Goal: Transaction & Acquisition: Purchase product/service

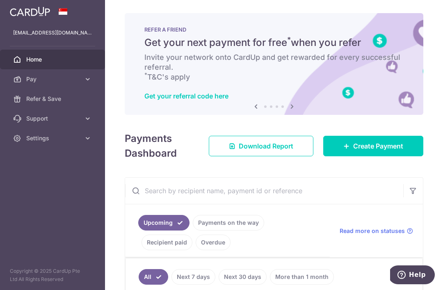
click at [378, 151] on span "Create Payment" at bounding box center [378, 146] width 50 height 10
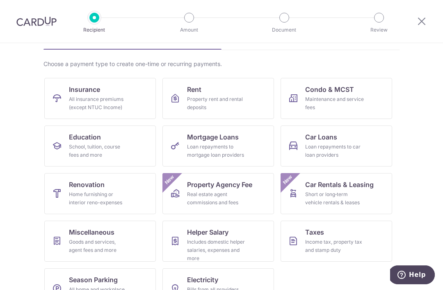
scroll to position [51, 0]
click at [136, 97] on link "Insurance All insurance premiums (except NTUC Income)" at bounding box center [99, 98] width 111 height 41
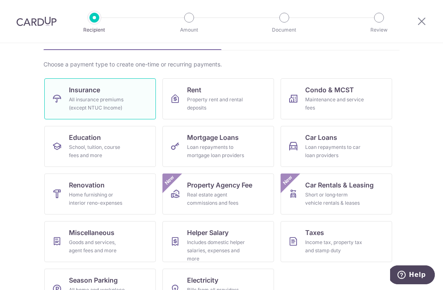
click at [126, 103] on div "All insurance premiums (except NTUC Income)" at bounding box center [98, 103] width 59 height 16
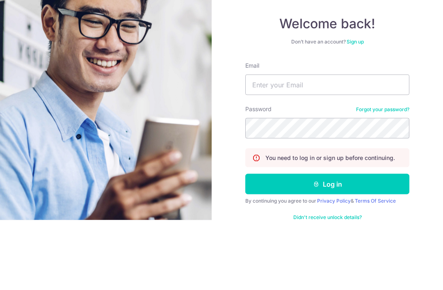
type input "C"
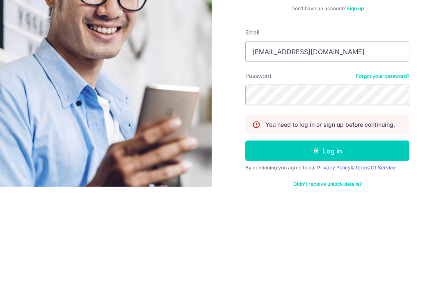
type input "[EMAIL_ADDRESS][DOMAIN_NAME]"
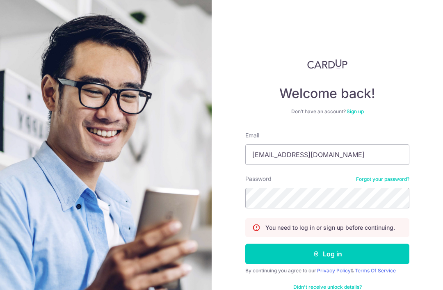
click at [343, 243] on button "Log in" at bounding box center [327, 253] width 164 height 20
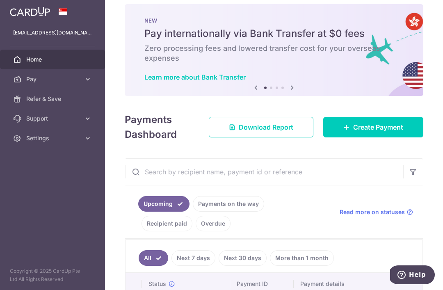
scroll to position [3, 0]
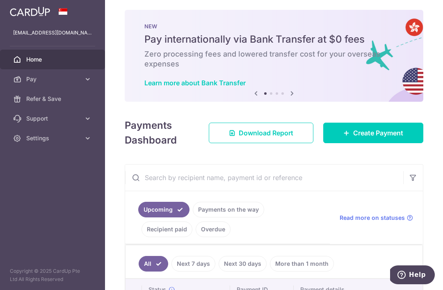
click at [384, 138] on span "Create Payment" at bounding box center [378, 133] width 50 height 10
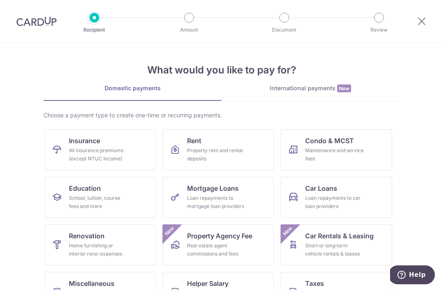
click at [129, 154] on link "Insurance All insurance premiums (except NTUC Income)" at bounding box center [99, 149] width 111 height 41
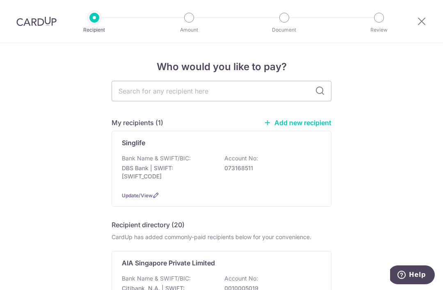
click at [309, 127] on link "Add new recipient" at bounding box center [297, 122] width 68 height 8
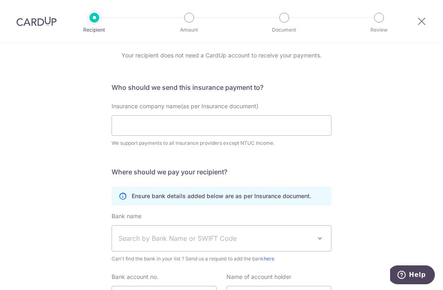
scroll to position [31, 0]
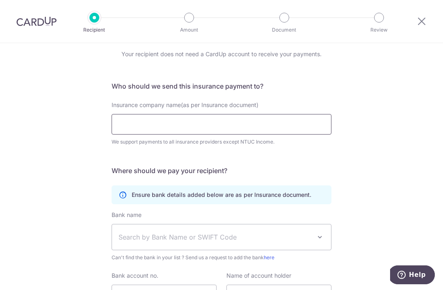
click at [295, 128] on input "Insurance company name(as per Insurance document)" at bounding box center [221, 124] width 220 height 20
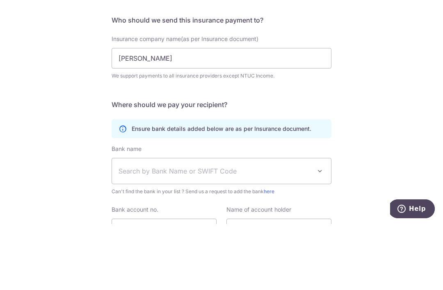
scroll to position [26, 0]
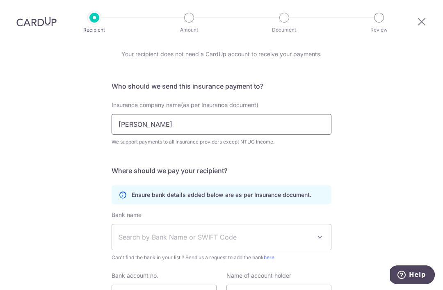
type input "Chua Hwee Ching"
click at [299, 232] on span "Search by Bank Name or SWIFT Code" at bounding box center [214, 237] width 193 height 10
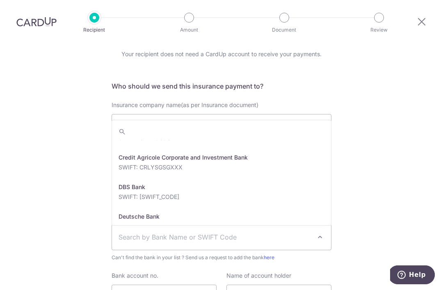
scroll to position [640, 0]
select select "6"
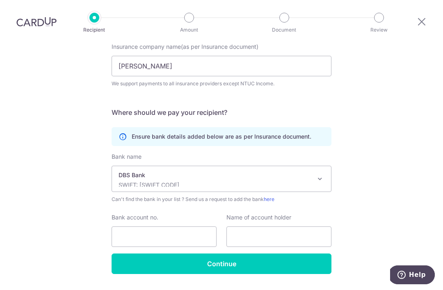
scroll to position [89, 0]
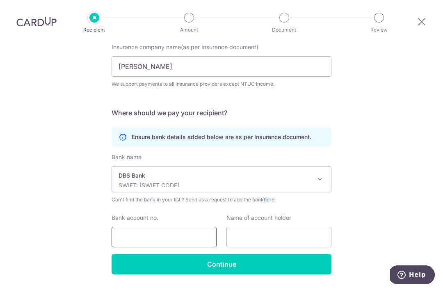
click at [188, 227] on input "Bank account no." at bounding box center [163, 237] width 105 height 20
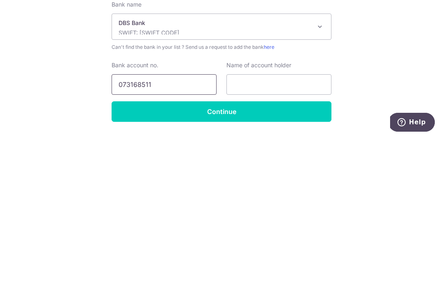
type input "073168511"
click at [277, 227] on input "text" at bounding box center [278, 237] width 105 height 20
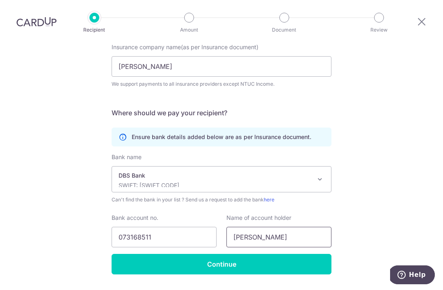
type input "Chua Hwee Ching"
click at [280, 254] on input "Continue" at bounding box center [221, 264] width 220 height 20
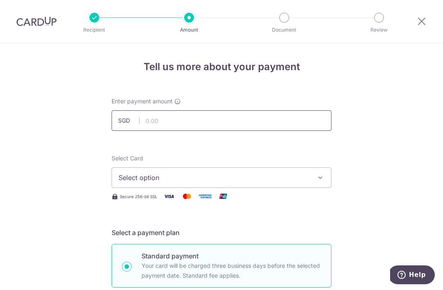
click at [189, 127] on input "text" at bounding box center [221, 120] width 220 height 20
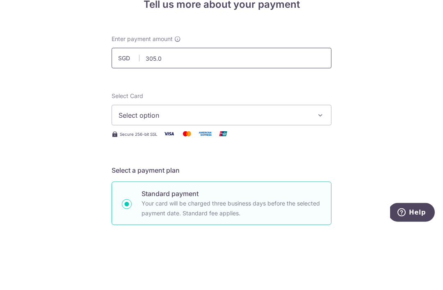
type input "305.05"
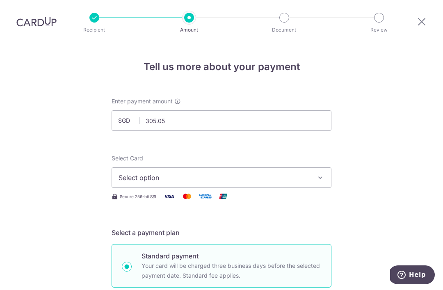
click at [196, 167] on button "Select option" at bounding box center [221, 177] width 220 height 20
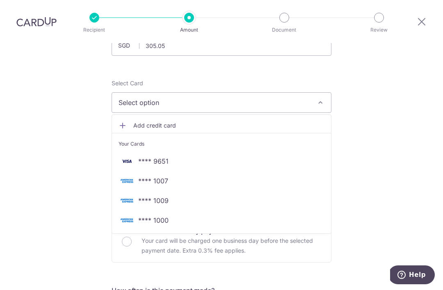
scroll to position [75, 0]
click at [171, 157] on span "**** 9651" at bounding box center [221, 162] width 206 height 10
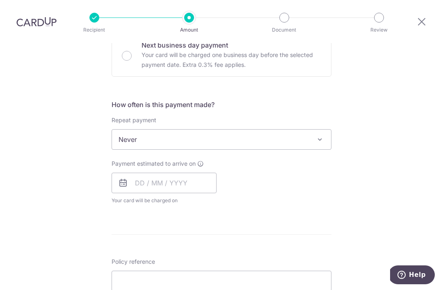
scroll to position [261, 0]
click at [232, 129] on span "Never" at bounding box center [221, 139] width 219 height 20
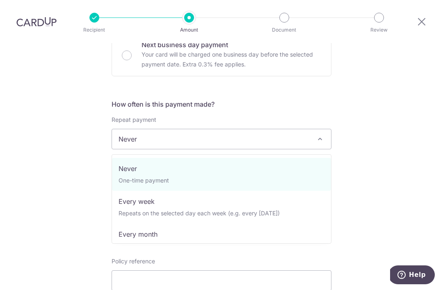
select select "3"
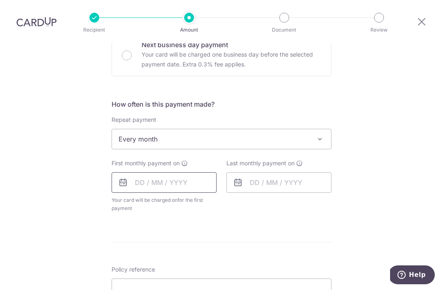
click at [181, 172] on input "text" at bounding box center [163, 182] width 105 height 20
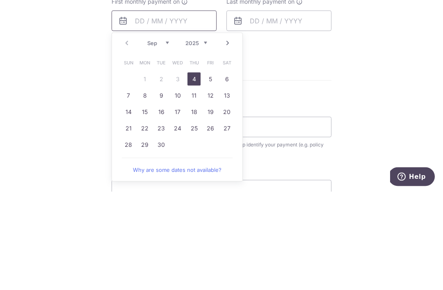
scroll to position [334, 0]
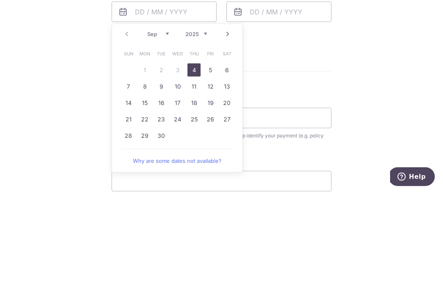
click at [211, 211] on link "26" at bounding box center [210, 217] width 13 height 13
type input "26/09/2025"
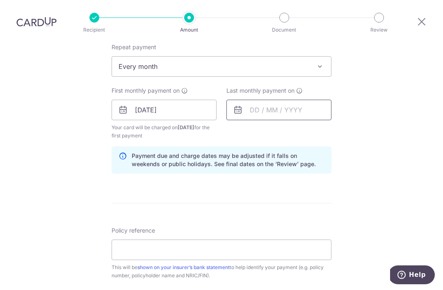
click at [287, 100] on input "text" at bounding box center [278, 110] width 105 height 20
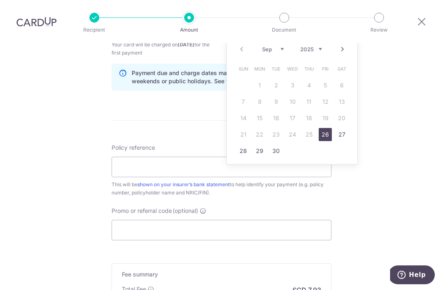
scroll to position [416, 0]
click at [315, 46] on select "2025 2026 2027 2028 2029 2030 2031 2032 2033 2034 2035" at bounding box center [311, 49] width 22 height 7
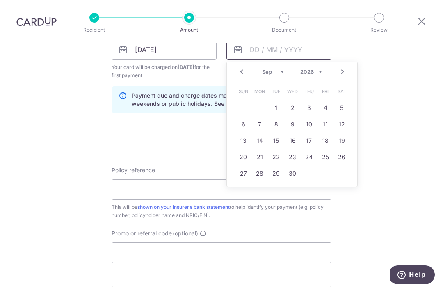
scroll to position [393, 0]
click at [273, 76] on select "Jan Feb Mar Apr May Jun Jul Aug Sep Oct Nov Dec" at bounding box center [273, 72] width 22 height 7
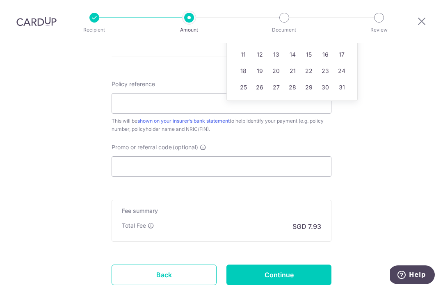
scroll to position [479, 0]
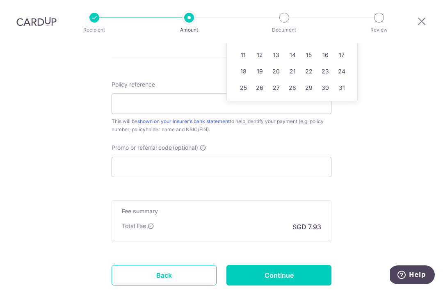
click at [261, 92] on link "26" at bounding box center [259, 87] width 13 height 13
type input "[DATE]"
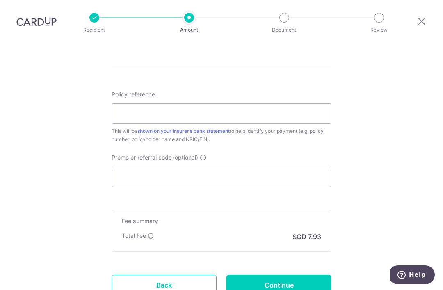
scroll to position [469, 0]
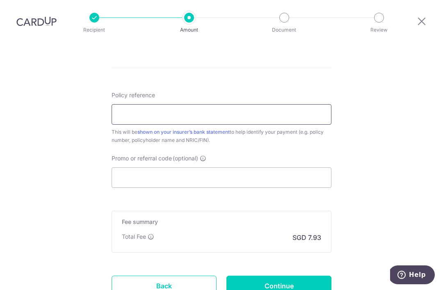
click at [268, 122] on input "Policy reference" at bounding box center [221, 114] width 220 height 20
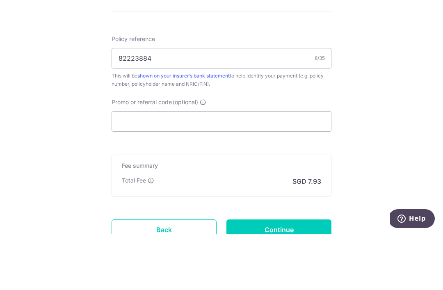
scroll to position [26, 0]
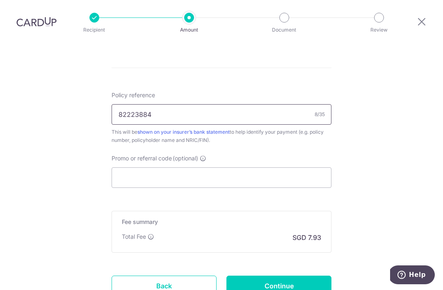
type input "82223884"
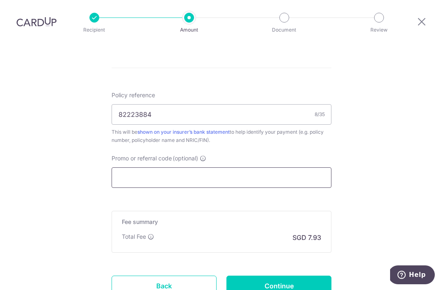
click at [207, 167] on input "Promo or referral code (optional)" at bounding box center [221, 177] width 220 height 20
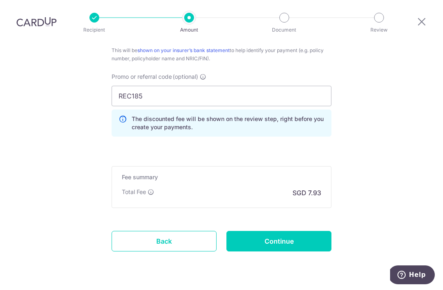
scroll to position [550, 0]
type input "REC185"
click at [288, 231] on input "Continue" at bounding box center [278, 241] width 105 height 20
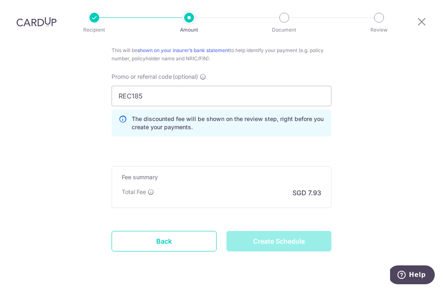
type input "Create Schedule"
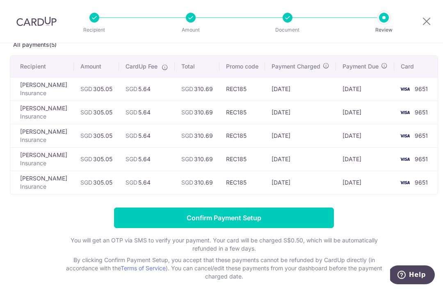
scroll to position [50, 0]
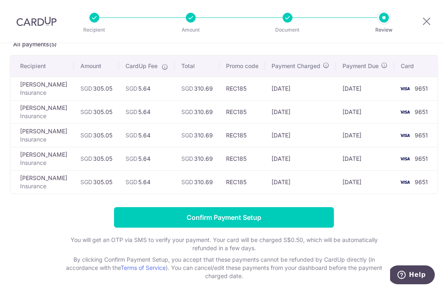
click at [284, 221] on input "Confirm Payment Setup" at bounding box center [224, 217] width 220 height 20
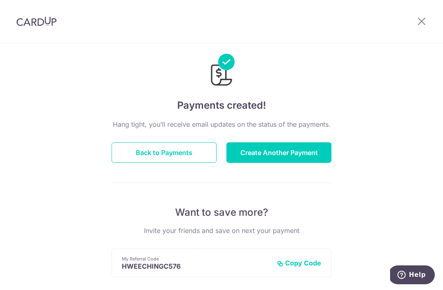
scroll to position [20, 0]
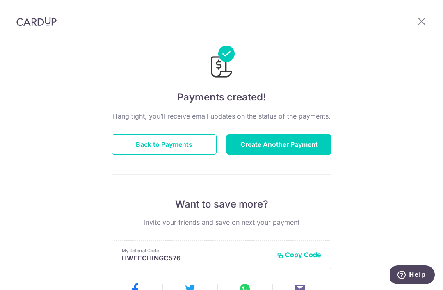
click at [320, 148] on button "Create Another Payment" at bounding box center [278, 144] width 105 height 20
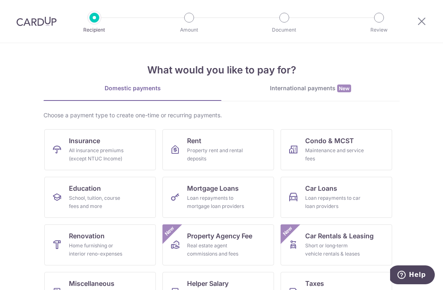
click at [82, 149] on div "All insurance premiums (except NTUC Income)" at bounding box center [98, 154] width 59 height 16
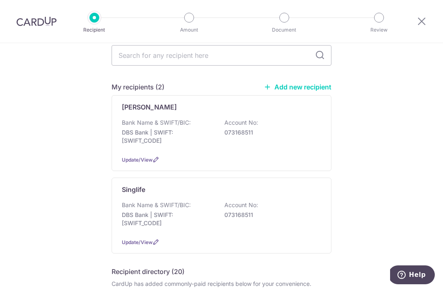
scroll to position [34, 0]
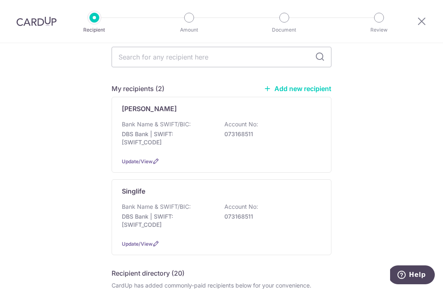
click at [136, 122] on div "Chua Hwee Ching Bank Name & SWIFT/BIC: DBS Bank | SWIFT: DBSSSGSGXXX Account No…" at bounding box center [221, 135] width 220 height 76
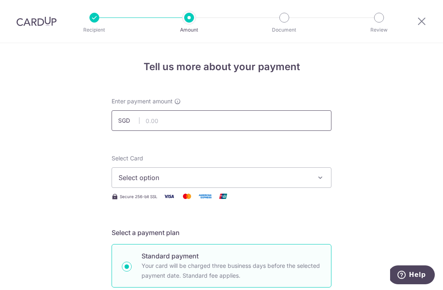
click at [298, 127] on input "text" at bounding box center [221, 120] width 220 height 20
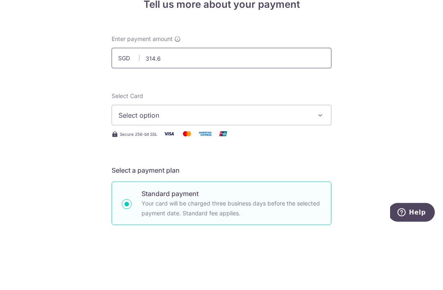
type input "314.60"
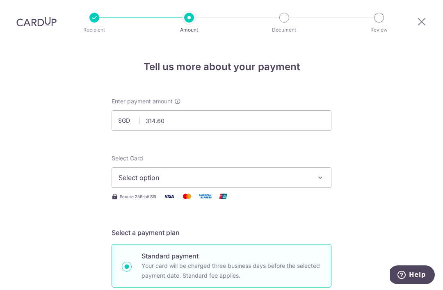
click at [279, 173] on span "Select option" at bounding box center [213, 178] width 191 height 10
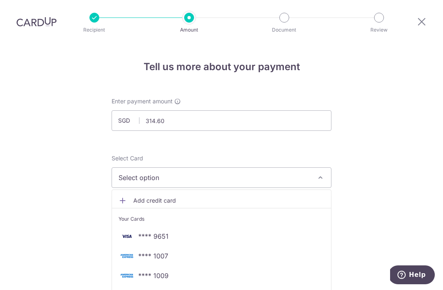
click at [224, 231] on span "**** 9651" at bounding box center [221, 236] width 206 height 10
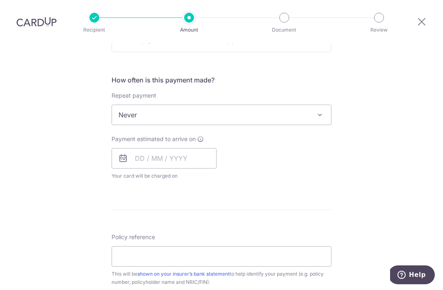
scroll to position [286, 0]
click at [313, 104] on span "Never" at bounding box center [221, 114] width 219 height 20
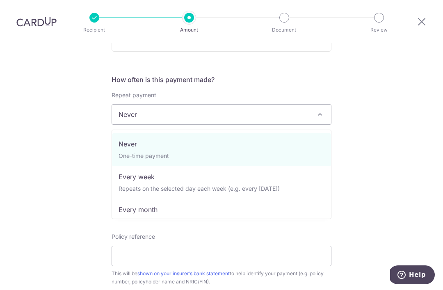
select select "3"
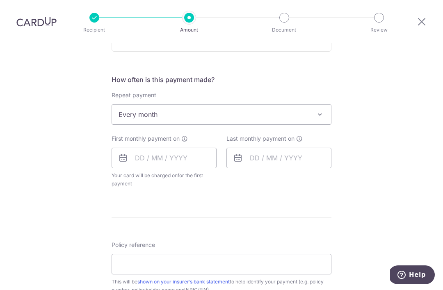
scroll to position [307, 0]
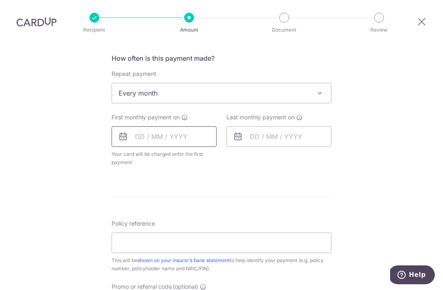
click at [184, 126] on input "text" at bounding box center [163, 136] width 105 height 20
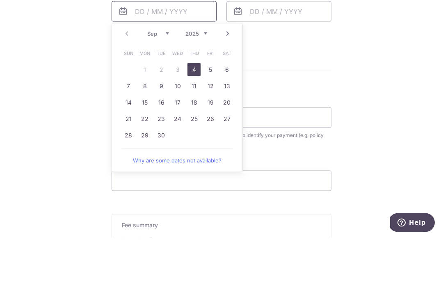
scroll to position [380, 0]
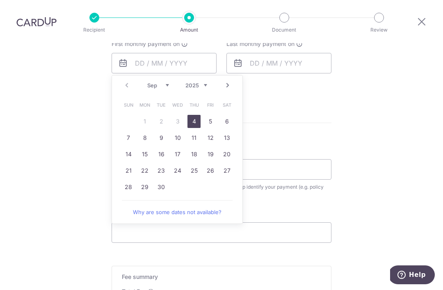
click at [160, 82] on select "Sep Oct Nov Dec" at bounding box center [158, 85] width 22 height 7
click at [212, 164] on link "26" at bounding box center [210, 170] width 13 height 13
type input "26/09/2025"
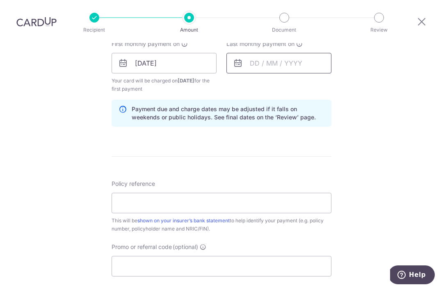
click at [313, 53] on input "text" at bounding box center [278, 63] width 105 height 20
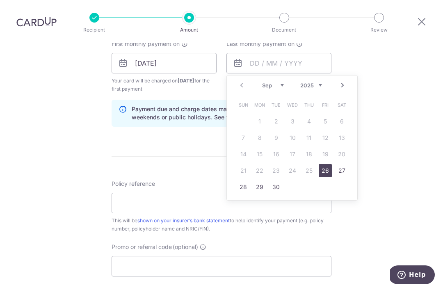
click at [343, 80] on link "Next" at bounding box center [342, 85] width 10 height 10
click at [339, 80] on link "Next" at bounding box center [342, 85] width 10 height 10
click at [338, 80] on link "Next" at bounding box center [342, 85] width 10 height 10
click at [342, 80] on link "Next" at bounding box center [342, 85] width 10 height 10
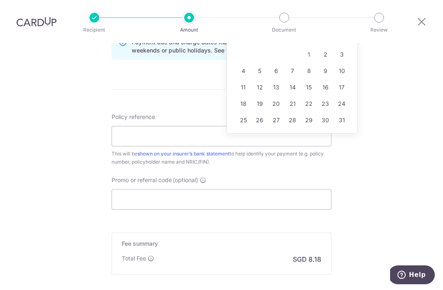
scroll to position [446, 0]
click at [261, 115] on link "26" at bounding box center [259, 121] width 13 height 13
type input "26/01/2026"
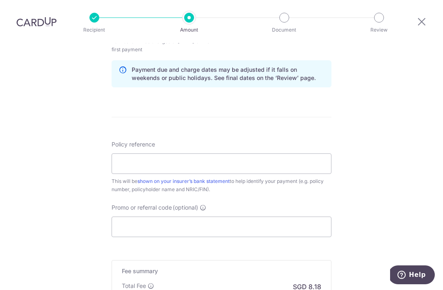
scroll to position [429, 0]
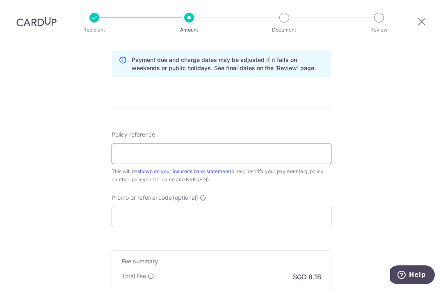
click at [294, 143] on input "Policy reference" at bounding box center [221, 153] width 220 height 20
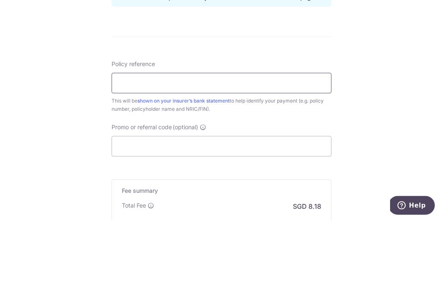
scroll to position [412, 0]
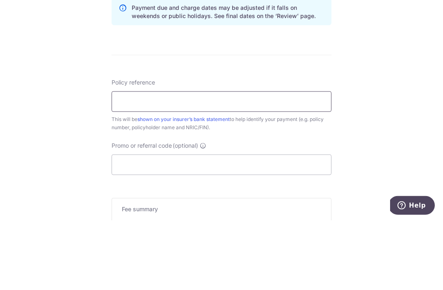
click at [301, 161] on input "Policy reference" at bounding box center [221, 171] width 220 height 20
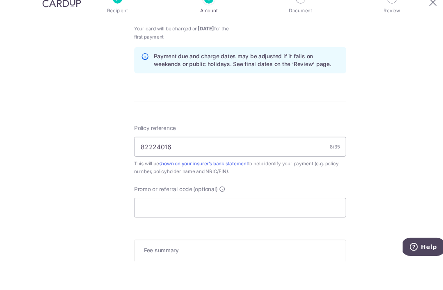
scroll to position [26, 0]
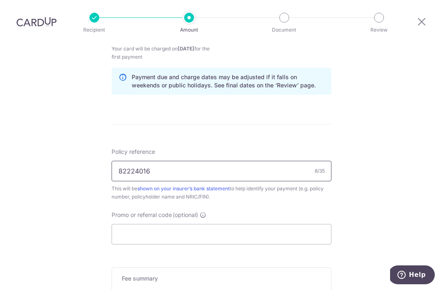
type input "82224016"
click at [245, 224] on input "Promo or referral code (optional)" at bounding box center [221, 234] width 220 height 20
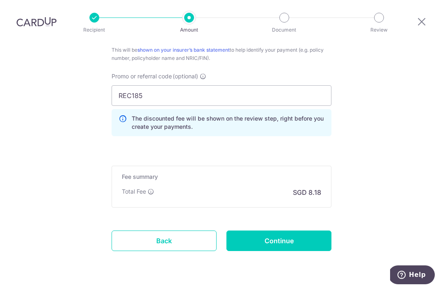
scroll to position [550, 0]
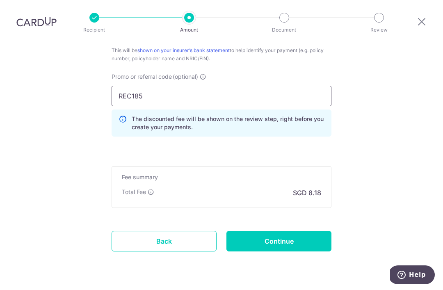
type input "REC185"
click at [318, 231] on input "Continue" at bounding box center [278, 241] width 105 height 20
type input "Create Schedule"
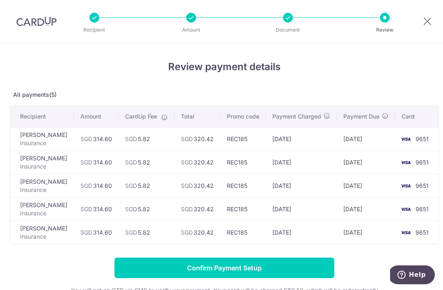
click at [303, 267] on input "Confirm Payment Setup" at bounding box center [224, 267] width 220 height 20
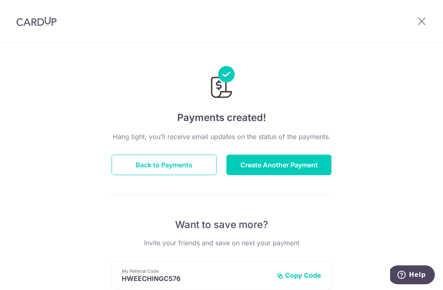
click at [319, 167] on button "Create Another Payment" at bounding box center [278, 164] width 105 height 20
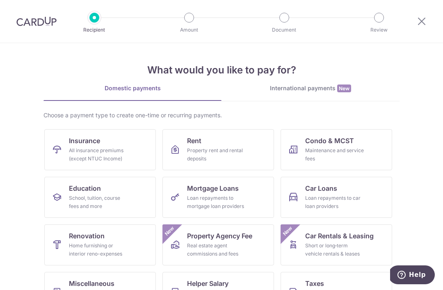
click at [106, 150] on div "All insurance premiums (except NTUC Income)" at bounding box center [98, 154] width 59 height 16
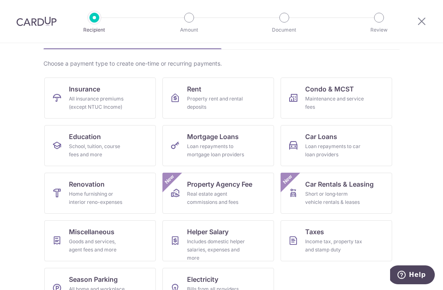
scroll to position [51, 0]
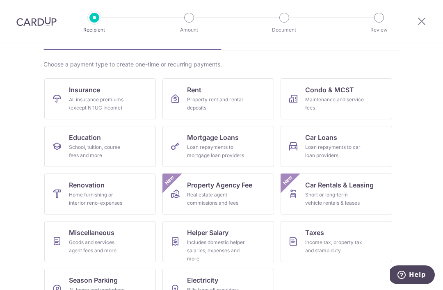
click at [105, 247] on div "Goods and services, agent fees and more" at bounding box center [98, 246] width 59 height 16
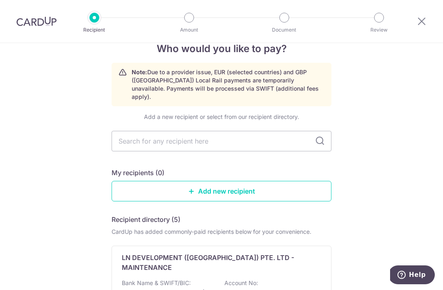
scroll to position [12, 0]
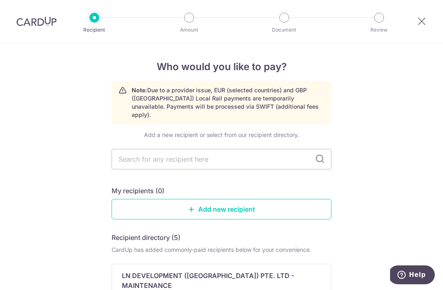
scroll to position [0, 0]
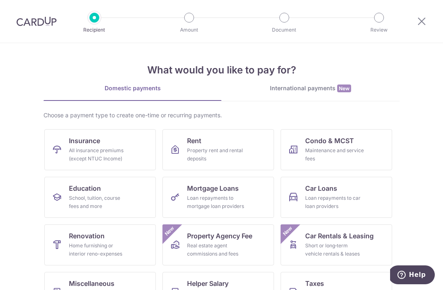
click at [249, 199] on link "Mortgage Loans Loan repayments to mortgage loan providers" at bounding box center [217, 197] width 111 height 41
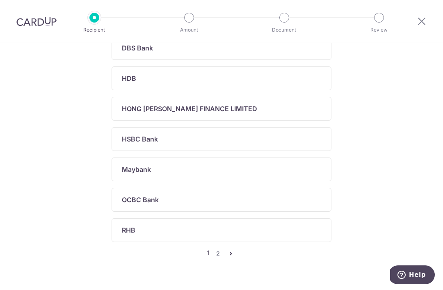
scroll to position [321, 0]
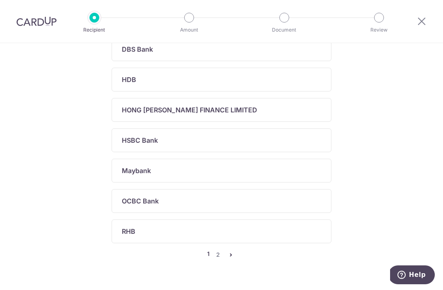
click at [218, 259] on link "2" at bounding box center [218, 255] width 10 height 10
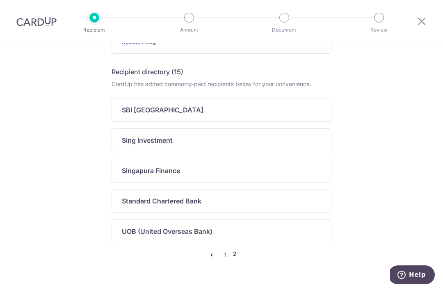
click at [329, 238] on div "UOB (United Overseas Bank)" at bounding box center [221, 231] width 220 height 24
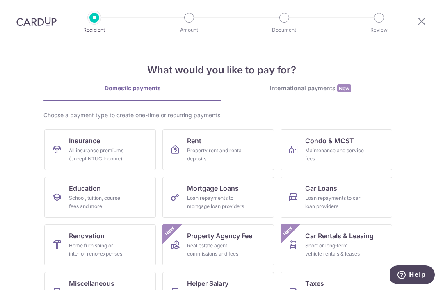
click at [364, 201] on link "Car Loans Loan repayments to car loan providers" at bounding box center [335, 197] width 111 height 41
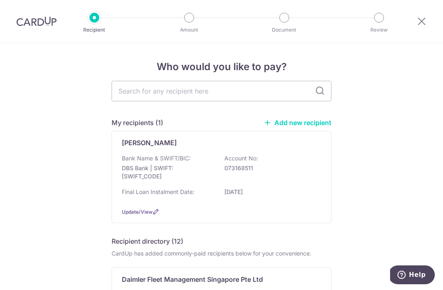
click at [421, 25] on icon at bounding box center [421, 21] width 10 height 10
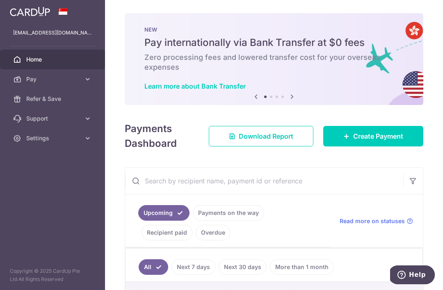
click at [0, 0] on icon "button" at bounding box center [0, 0] width 0 height 0
click at [83, 82] on link "Pay" at bounding box center [52, 79] width 105 height 20
click at [57, 101] on span "Payments" at bounding box center [53, 99] width 54 height 8
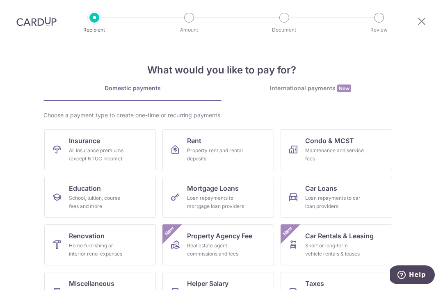
click at [422, 25] on icon at bounding box center [421, 21] width 10 height 10
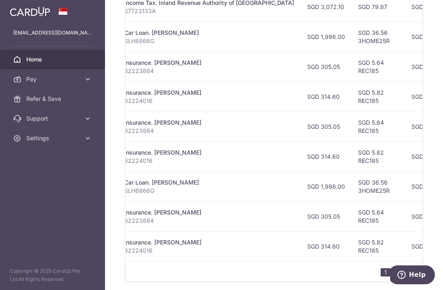
scroll to position [341, 0]
click at [397, 267] on link "2" at bounding box center [398, 272] width 10 height 10
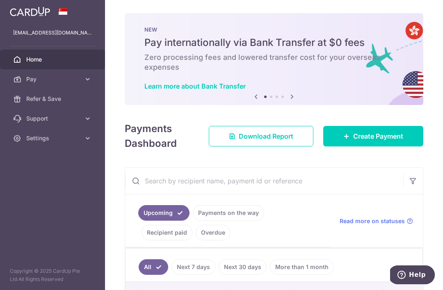
scroll to position [0, 0]
click at [0, 0] on icon "button" at bounding box center [0, 0] width 0 height 0
click at [81, 146] on link "Settings" at bounding box center [52, 138] width 105 height 20
click at [56, 177] on span "Logout" at bounding box center [53, 177] width 54 height 8
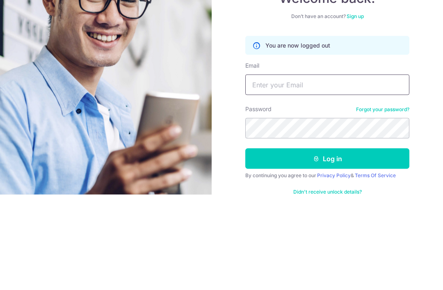
scroll to position [26, 0]
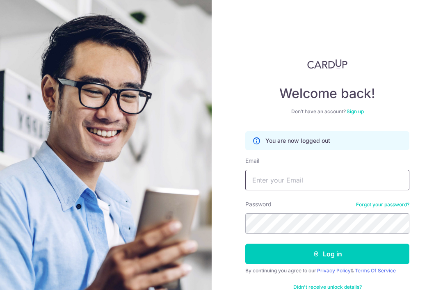
click at [304, 170] on input "Email" at bounding box center [327, 180] width 164 height 20
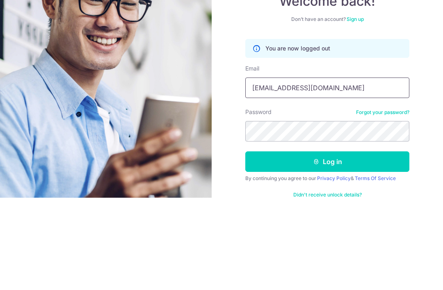
type input "Xatung@yahoo.com.sg"
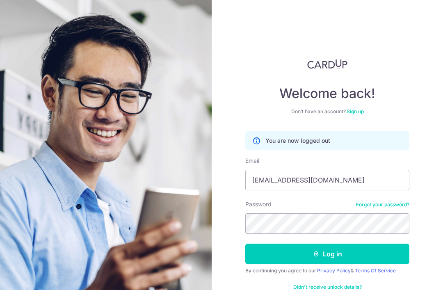
click at [339, 243] on button "Log in" at bounding box center [327, 253] width 164 height 20
